Goal: Entertainment & Leisure: Consume media (video, audio)

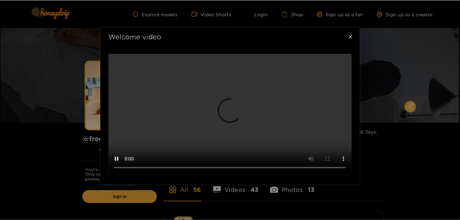
scroll to position [190, 0]
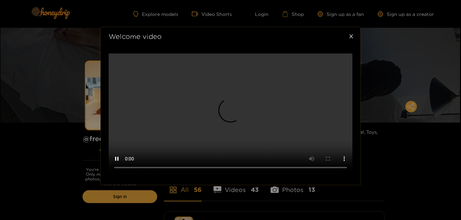
drag, startPoint x: 457, startPoint y: 104, endPoint x: 460, endPoint y: 87, distance: 16.8
click at [460, 87] on div "Welcome video" at bounding box center [230, 110] width 461 height 220
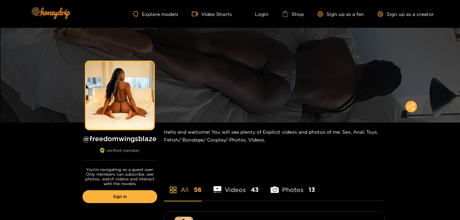
scroll to position [193, 0]
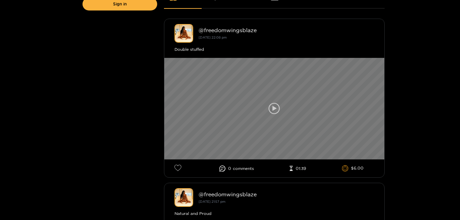
click at [274, 107] on icon at bounding box center [274, 109] width 12 height 12
